Goal: Find specific page/section: Find specific page/section

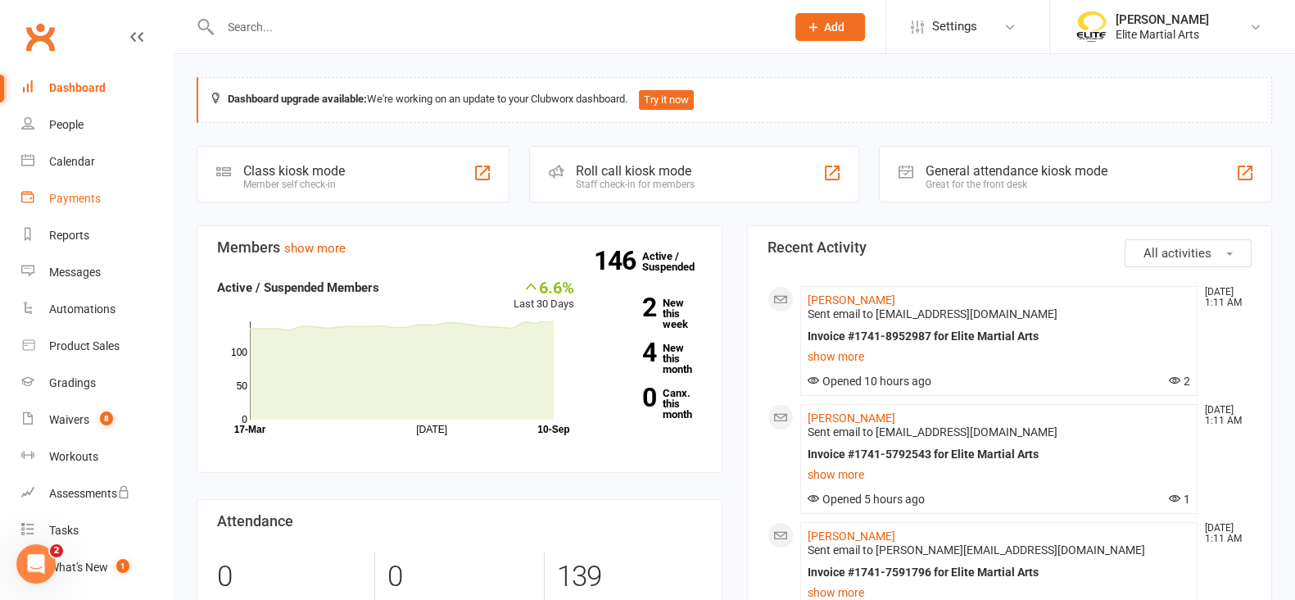
click at [79, 194] on div "Payments" at bounding box center [75, 198] width 52 height 13
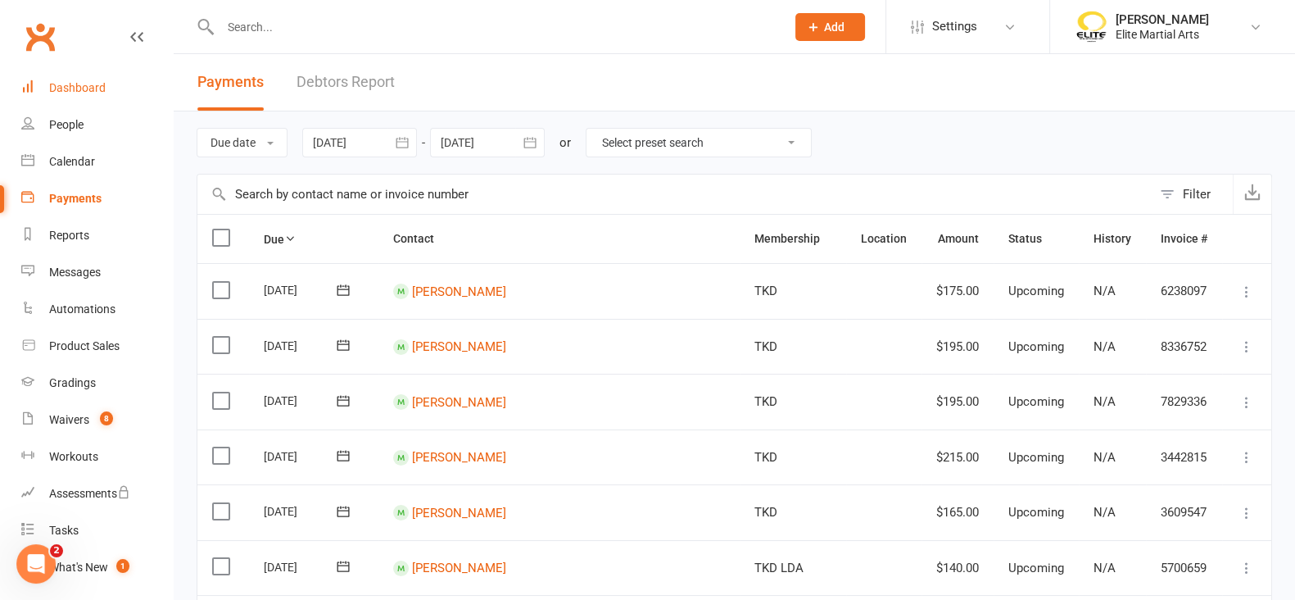
click at [86, 87] on div "Dashboard" at bounding box center [77, 87] width 57 height 13
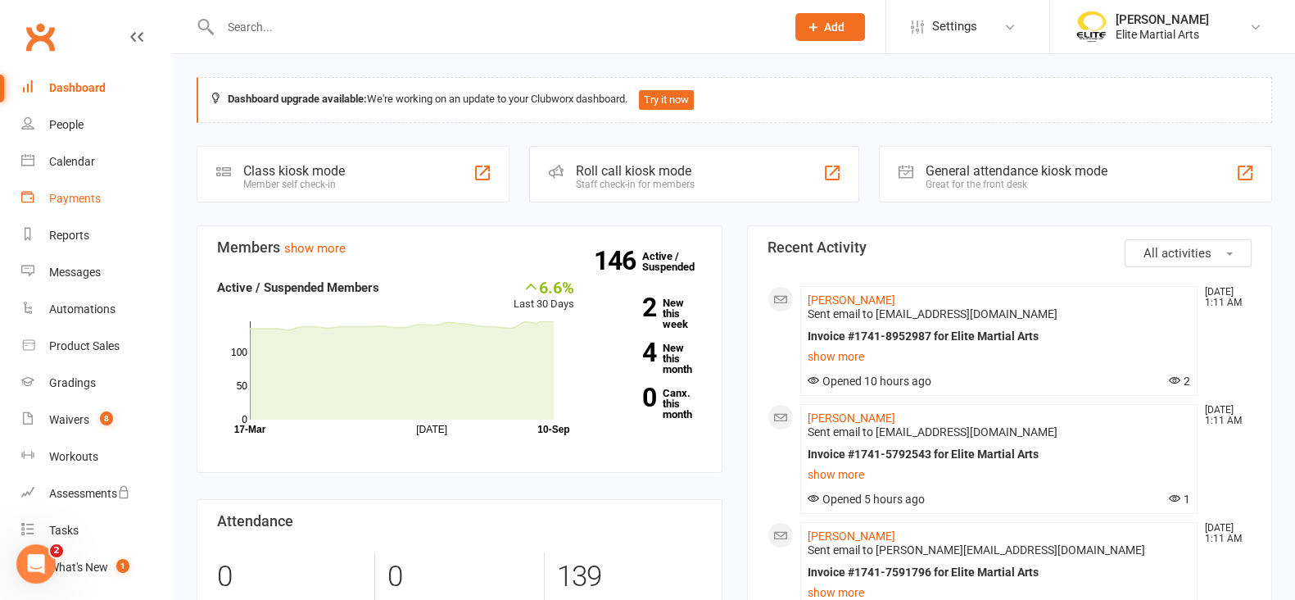
click at [64, 190] on link "Payments" at bounding box center [97, 198] width 152 height 37
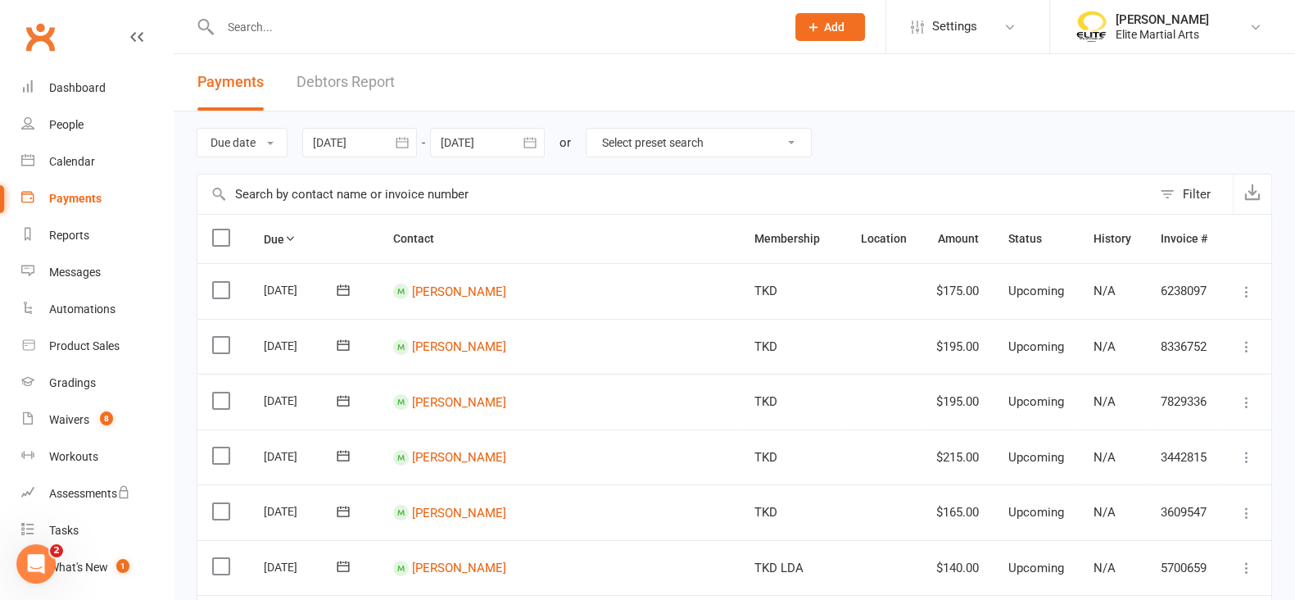
click at [353, 88] on link "Debtors Report" at bounding box center [346, 82] width 98 height 57
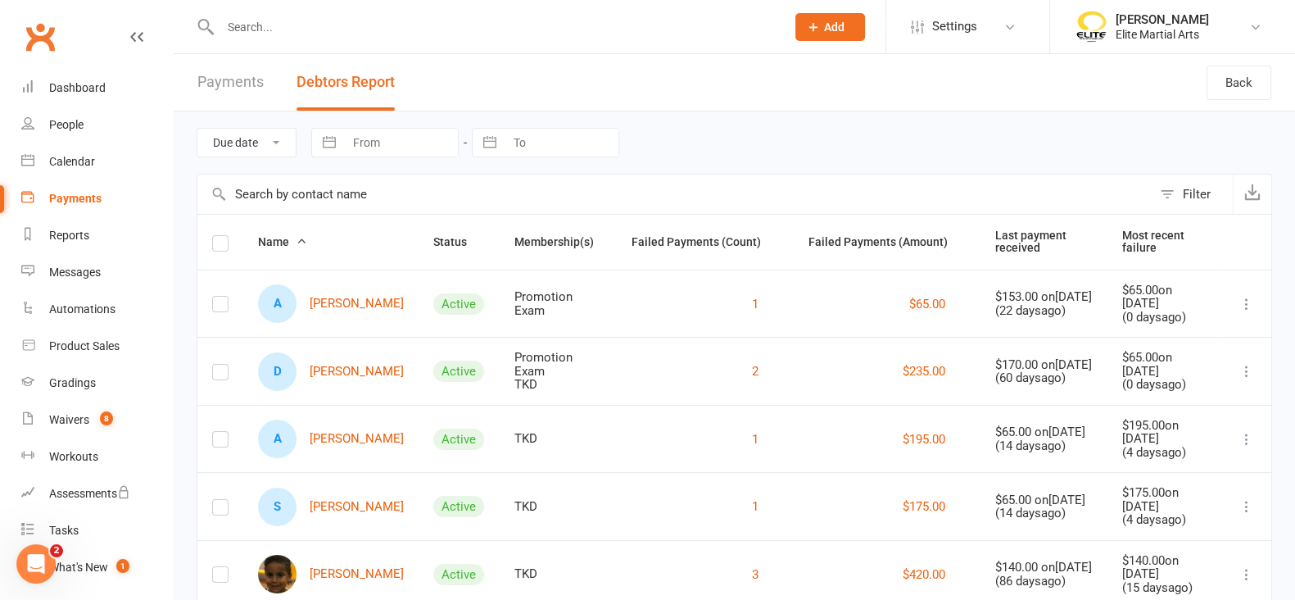
click at [353, 88] on button "Debtors Report" at bounding box center [346, 82] width 98 height 57
